Goal: Communication & Community: Ask a question

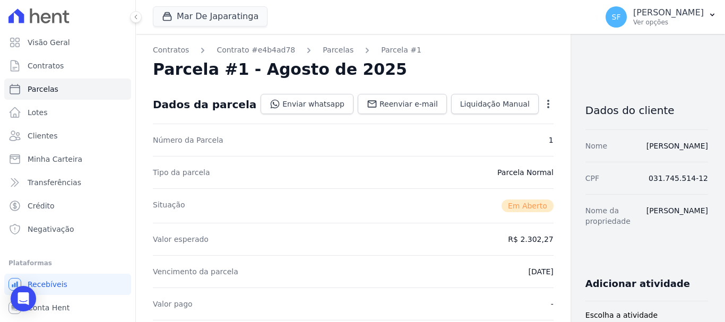
click at [498, 65] on div "Parcela #1 - Agosto de 2025" at bounding box center [353, 69] width 401 height 19
drag, startPoint x: 40, startPoint y: 138, endPoint x: 123, endPoint y: 139, distance: 82.3
click at [40, 138] on span "Clientes" at bounding box center [43, 136] width 30 height 11
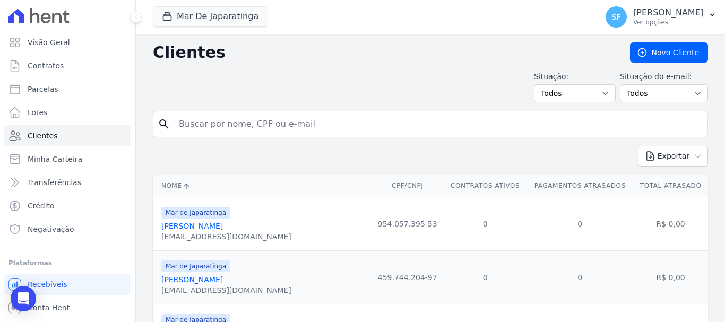
click at [224, 125] on input "search" at bounding box center [437, 124] width 531 height 21
paste input "80135897491"
type input "80135897491"
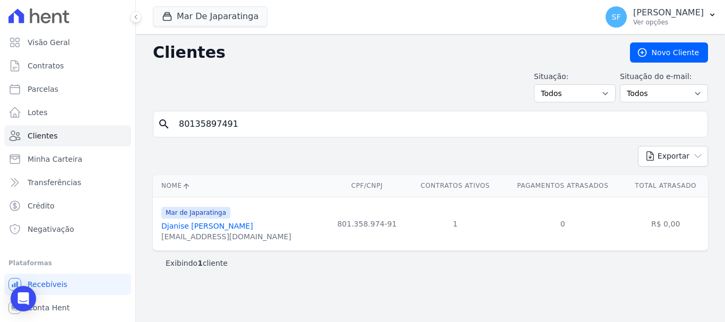
click at [201, 226] on link "Djanise [PERSON_NAME]" at bounding box center [207, 226] width 92 height 8
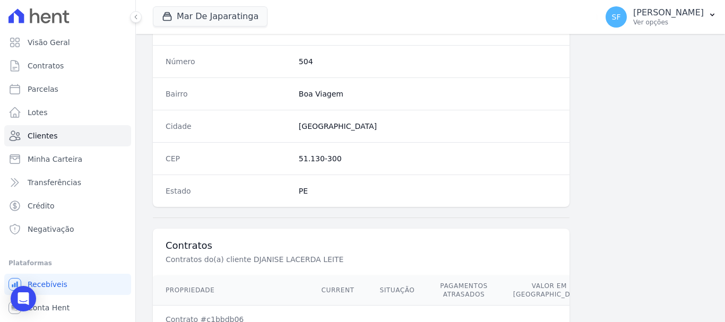
scroll to position [679, 0]
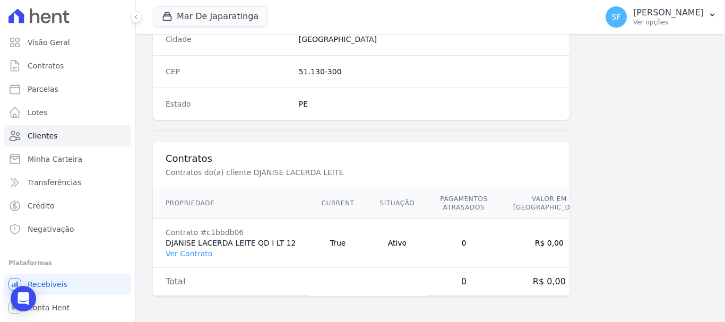
click at [187, 254] on link "Ver Contrato" at bounding box center [189, 253] width 47 height 8
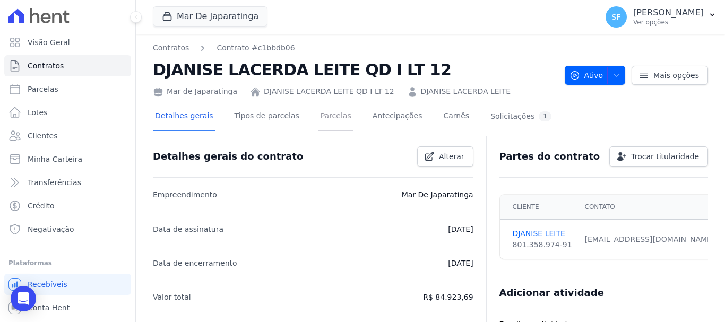
click at [326, 120] on link "Parcelas" at bounding box center [335, 117] width 35 height 28
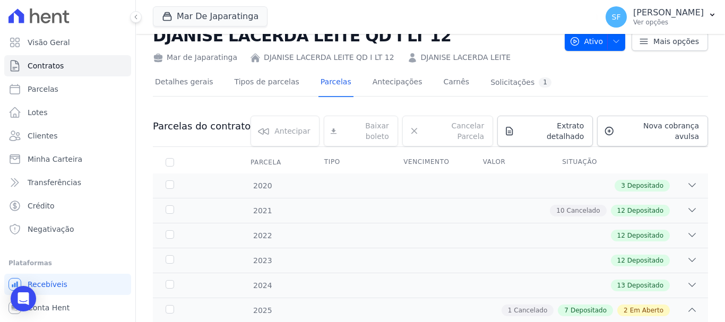
scroll to position [53, 0]
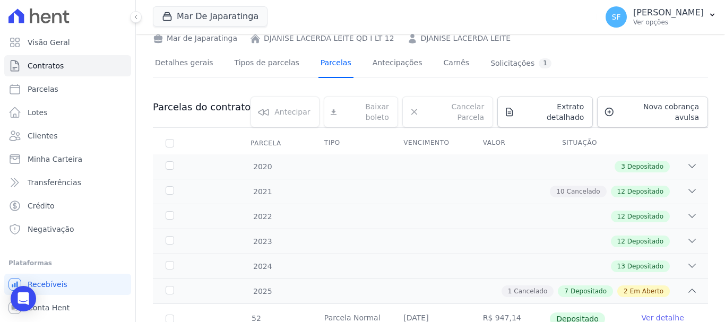
click at [318, 65] on link "Parcelas" at bounding box center [335, 64] width 35 height 28
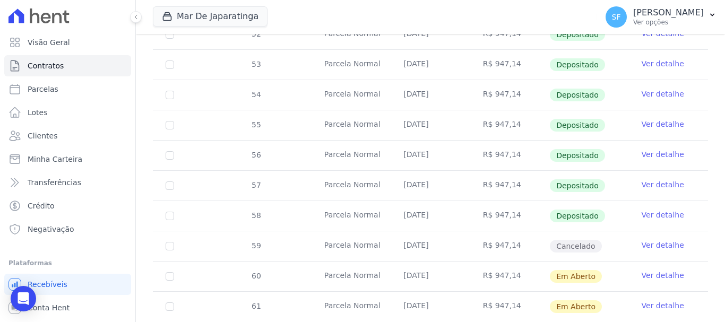
scroll to position [360, 0]
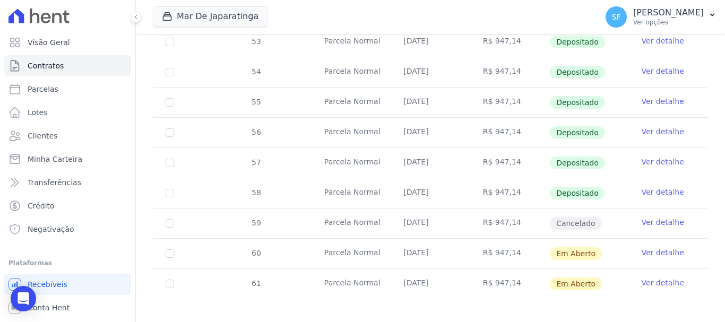
click at [662, 217] on link "Ver detalhe" at bounding box center [663, 222] width 42 height 11
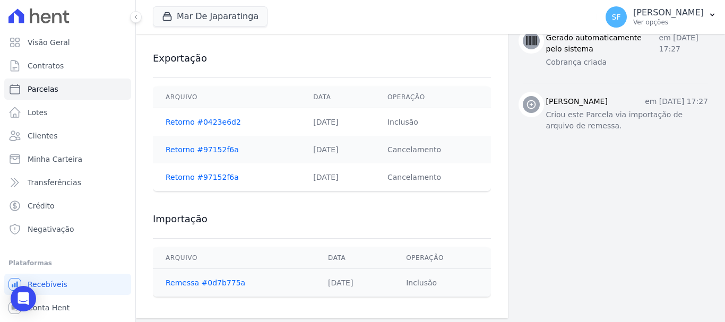
scroll to position [460, 0]
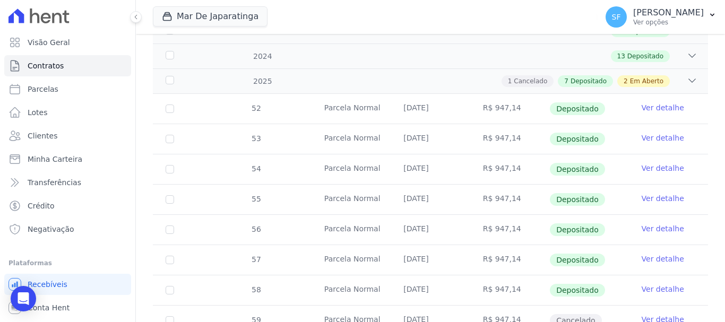
scroll to position [254, 0]
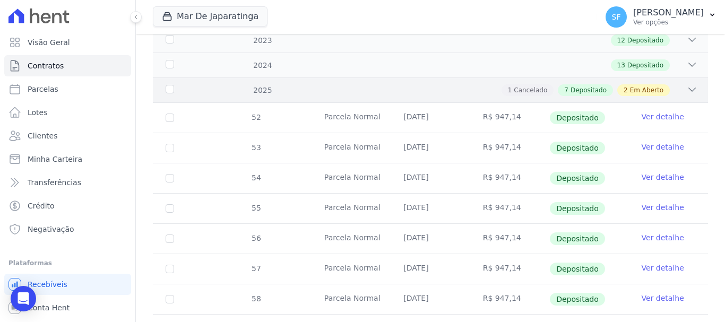
click at [639, 85] on span "Em Aberto" at bounding box center [646, 90] width 33 height 10
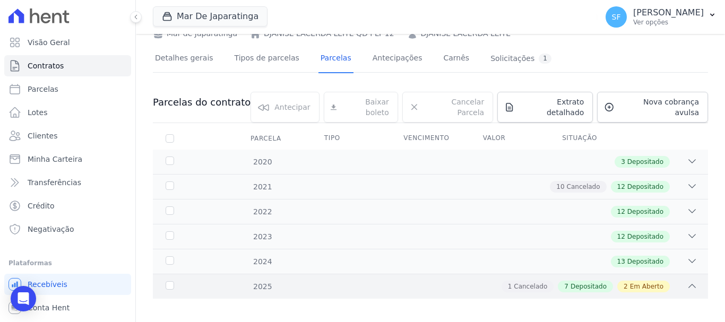
click at [655, 281] on div "2 Em Aberto" at bounding box center [643, 287] width 53 height 12
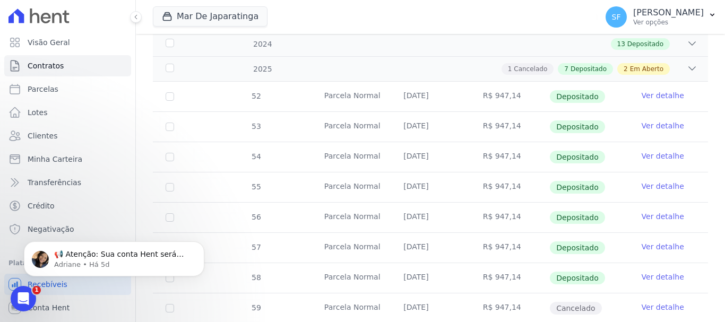
scroll to position [360, 0]
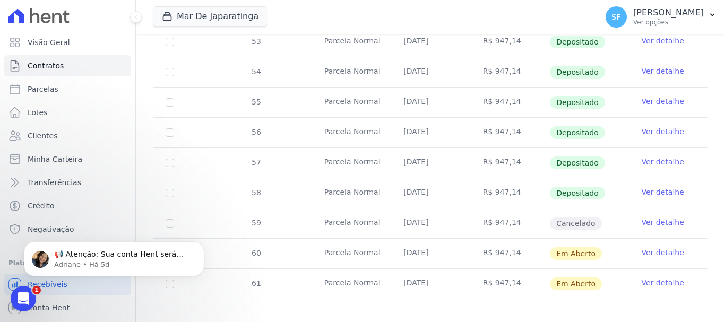
click at [300, 289] on tr "61 [GEOGRAPHIC_DATA] [DATE] R$ 947,14 Em [GEOGRAPHIC_DATA] Ver detalhe" at bounding box center [430, 284] width 555 height 30
click at [643, 218] on link "Ver detalhe" at bounding box center [663, 222] width 42 height 11
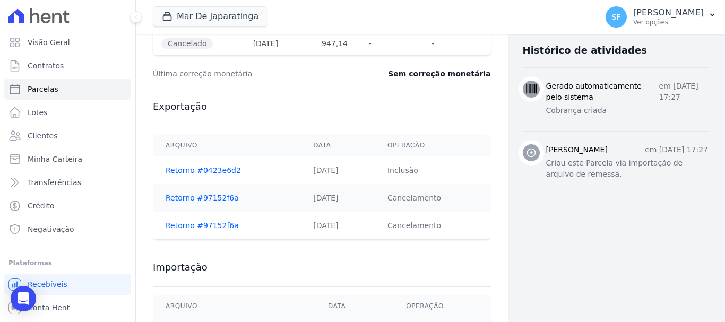
scroll to position [460, 0]
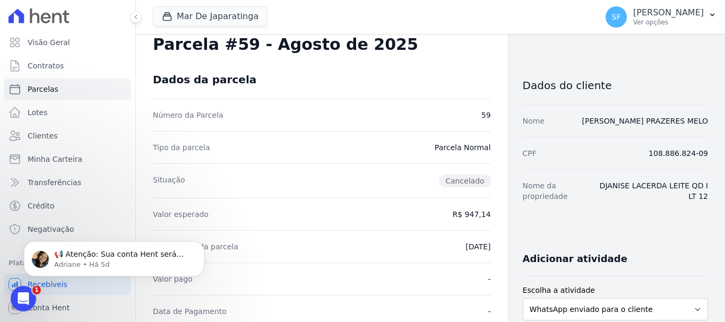
scroll to position [0, 0]
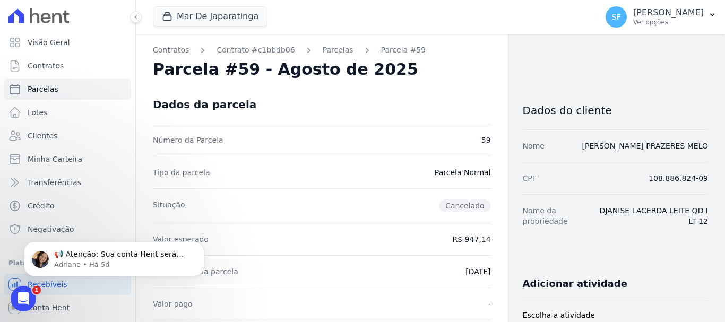
click at [620, 273] on div "Adicionar atividade" at bounding box center [611, 279] width 194 height 21
click at [60, 68] on span "Contratos" at bounding box center [46, 66] width 36 height 11
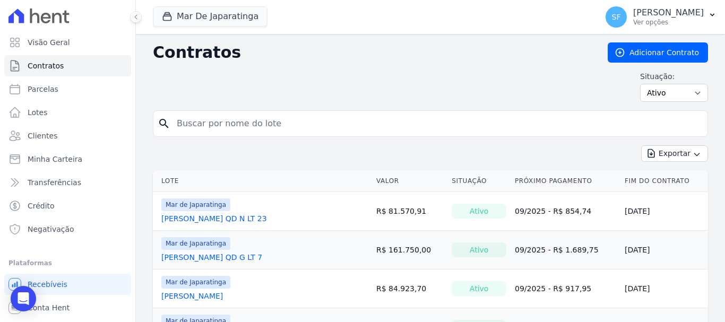
click at [247, 129] on input "search" at bounding box center [436, 123] width 533 height 21
paste input "80135897491"
type input "80135897491"
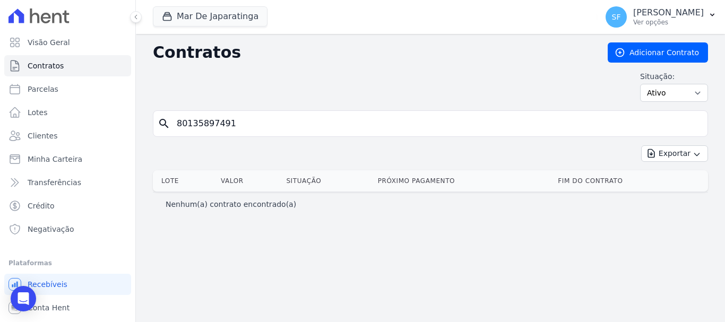
click at [338, 247] on div "Contratos Adicionar Contrato Situação: Ativo Todos Pausado Distratado Rascunho …" at bounding box center [430, 178] width 589 height 288
click at [53, 135] on span "Clientes" at bounding box center [43, 136] width 30 height 11
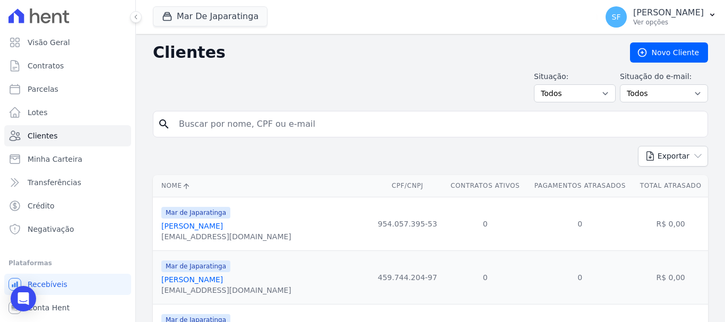
click at [215, 122] on input "search" at bounding box center [437, 124] width 531 height 21
paste input "80135897491"
type input "80135897491"
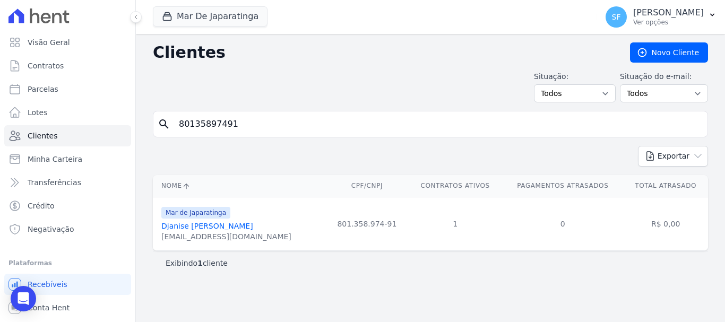
click at [225, 226] on link "Djanise [PERSON_NAME]" at bounding box center [207, 226] width 92 height 8
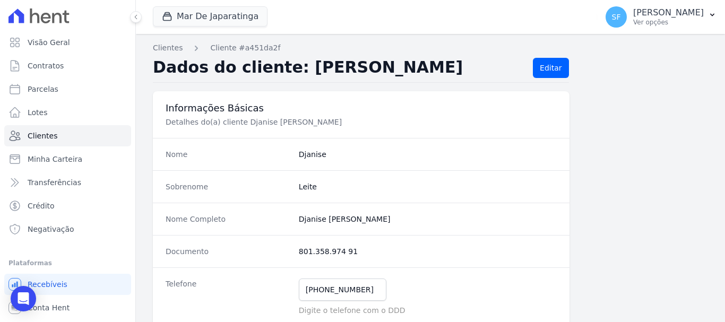
click at [563, 262] on div "Documento 801.358.974 91" at bounding box center [361, 251] width 417 height 32
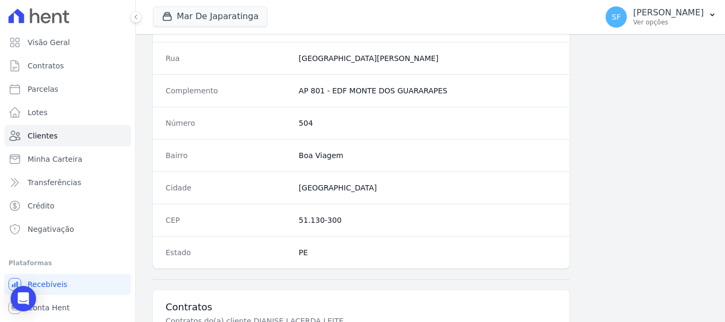
scroll to position [679, 0]
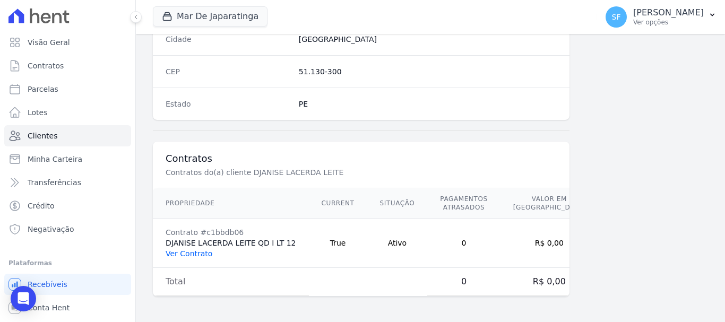
click at [184, 255] on link "Ver Contrato" at bounding box center [189, 253] width 47 height 8
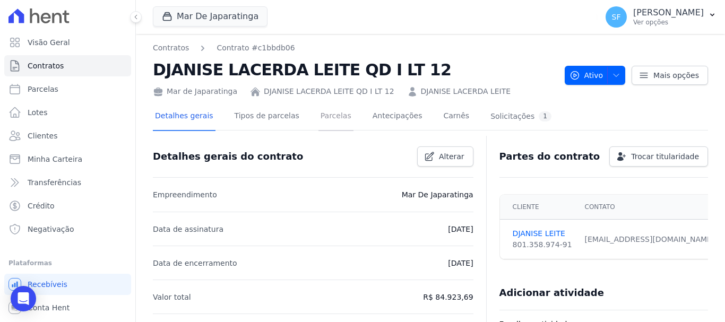
click at [322, 116] on link "Parcelas" at bounding box center [335, 117] width 35 height 28
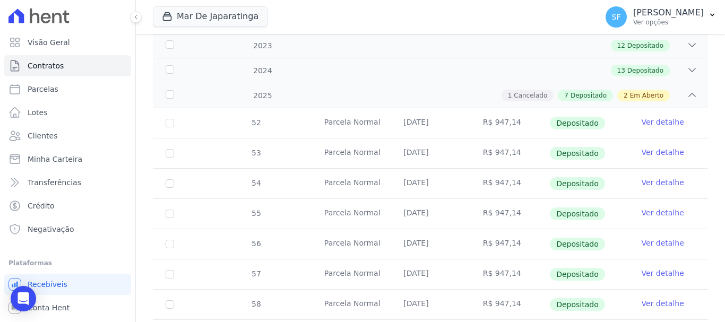
scroll to position [265, 0]
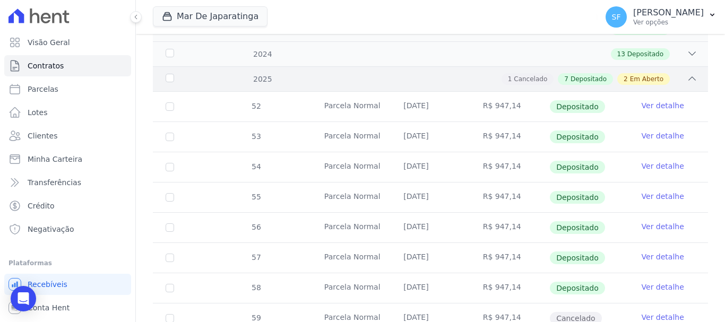
click at [688, 73] on icon at bounding box center [692, 78] width 11 height 11
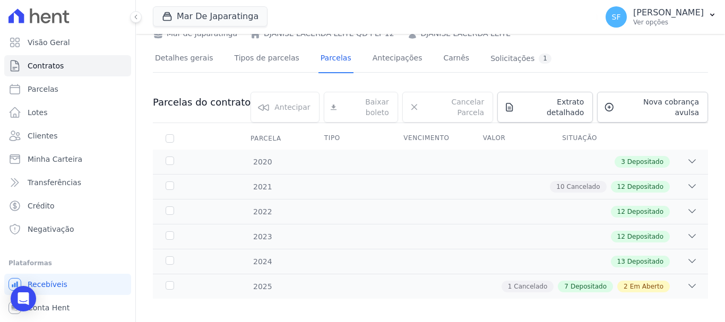
click at [687, 281] on icon at bounding box center [692, 286] width 11 height 11
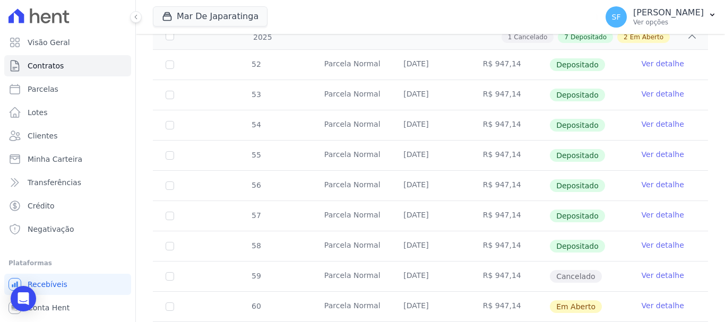
scroll to position [360, 0]
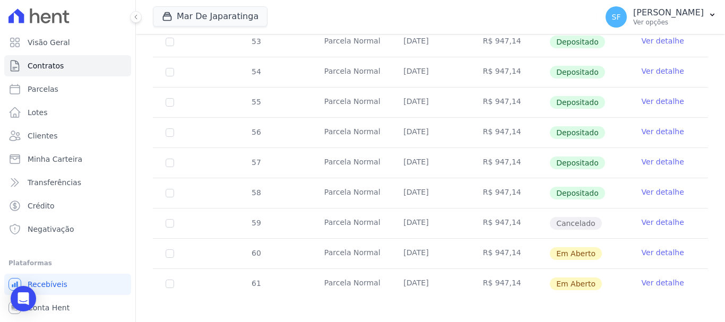
click at [653, 217] on link "Ver detalhe" at bounding box center [663, 222] width 42 height 11
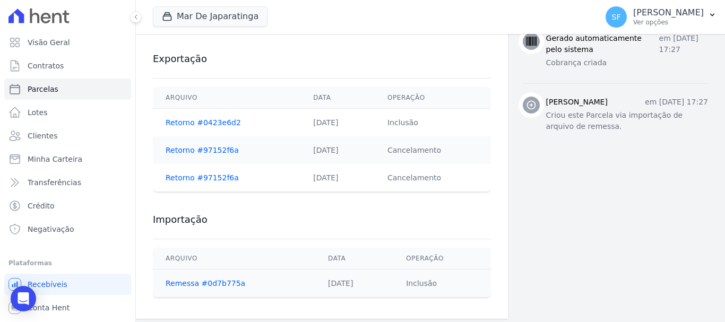
scroll to position [460, 0]
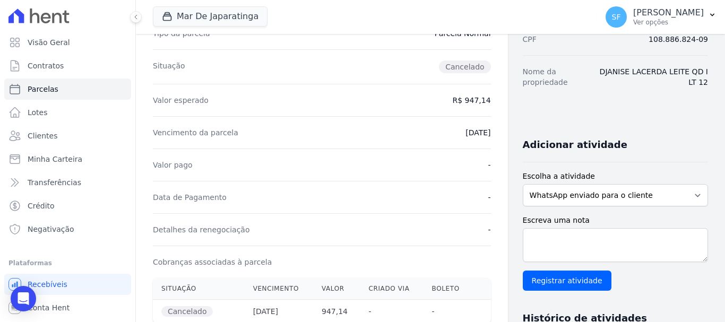
scroll to position [0, 0]
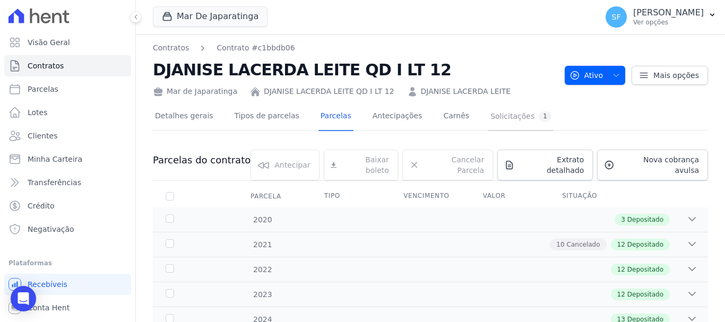
click at [490, 115] on div "Solicitações 1" at bounding box center [520, 116] width 61 height 10
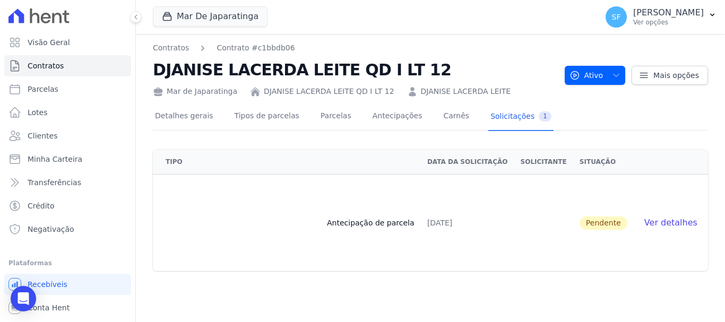
click at [672, 222] on span "Ver detalhes" at bounding box center [670, 223] width 53 height 10
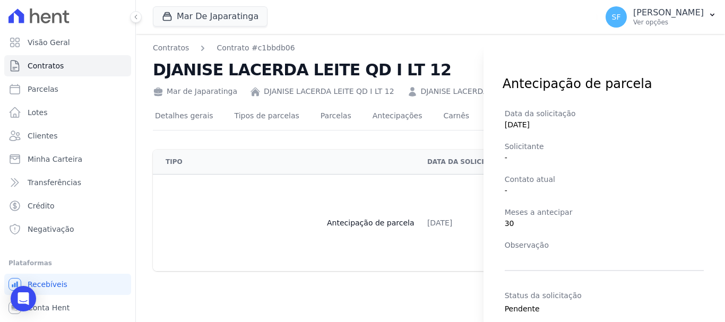
scroll to position [46, 0]
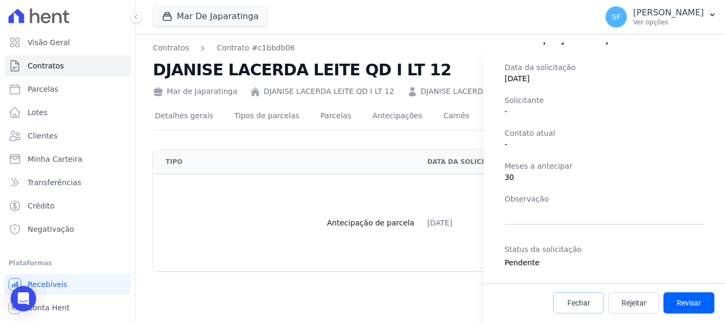
click at [566, 297] on link "Fechar" at bounding box center [578, 302] width 51 height 21
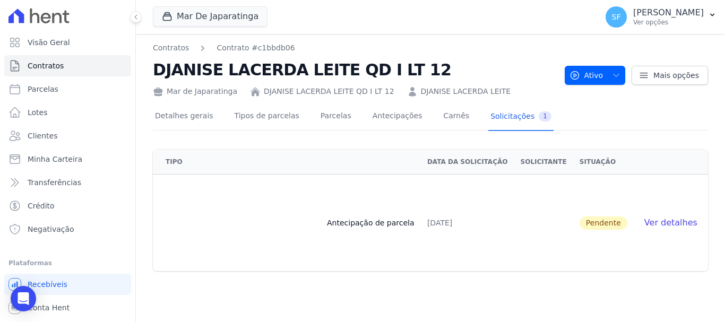
click at [461, 284] on div "Contratos Contrato #c1bbdb06 DJANISE LACERDA LEITE QD I LT [DATE] de Japarating…" at bounding box center [430, 178] width 589 height 288
click at [663, 226] on span "Ver detalhes" at bounding box center [670, 223] width 53 height 10
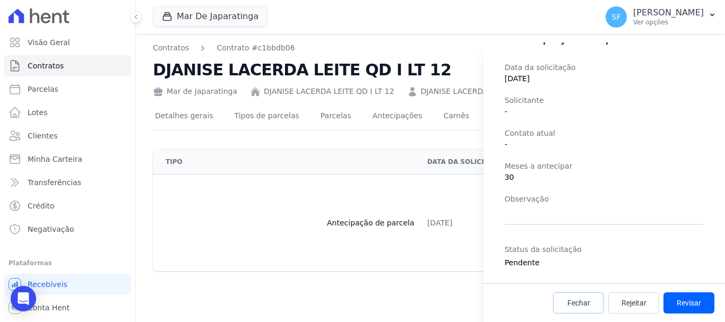
click at [565, 298] on link "Fechar" at bounding box center [578, 302] width 51 height 21
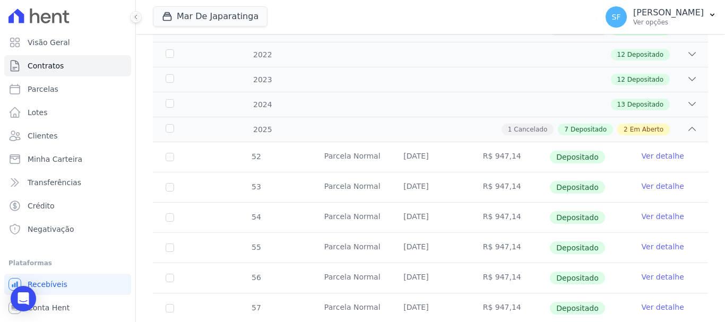
scroll to position [212, 0]
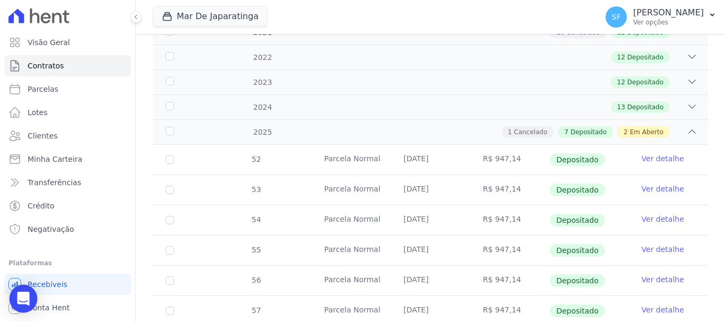
click at [29, 297] on div "Open Intercom Messenger" at bounding box center [24, 299] width 28 height 28
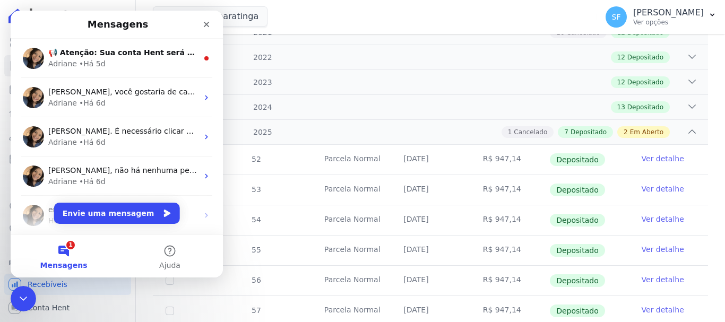
scroll to position [0, 0]
click at [68, 258] on button "1 Mensagens" at bounding box center [64, 256] width 106 height 42
click at [125, 211] on button "Envie uma mensagem" at bounding box center [117, 213] width 126 height 21
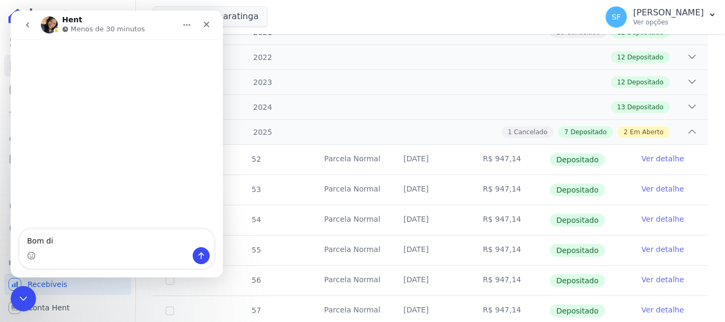
type textarea "Bom dia"
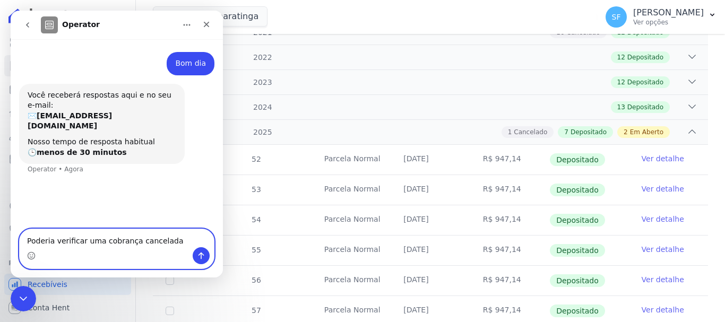
type textarea "Poderia verificar uma cobrança cancelada."
